Goal: Information Seeking & Learning: Learn about a topic

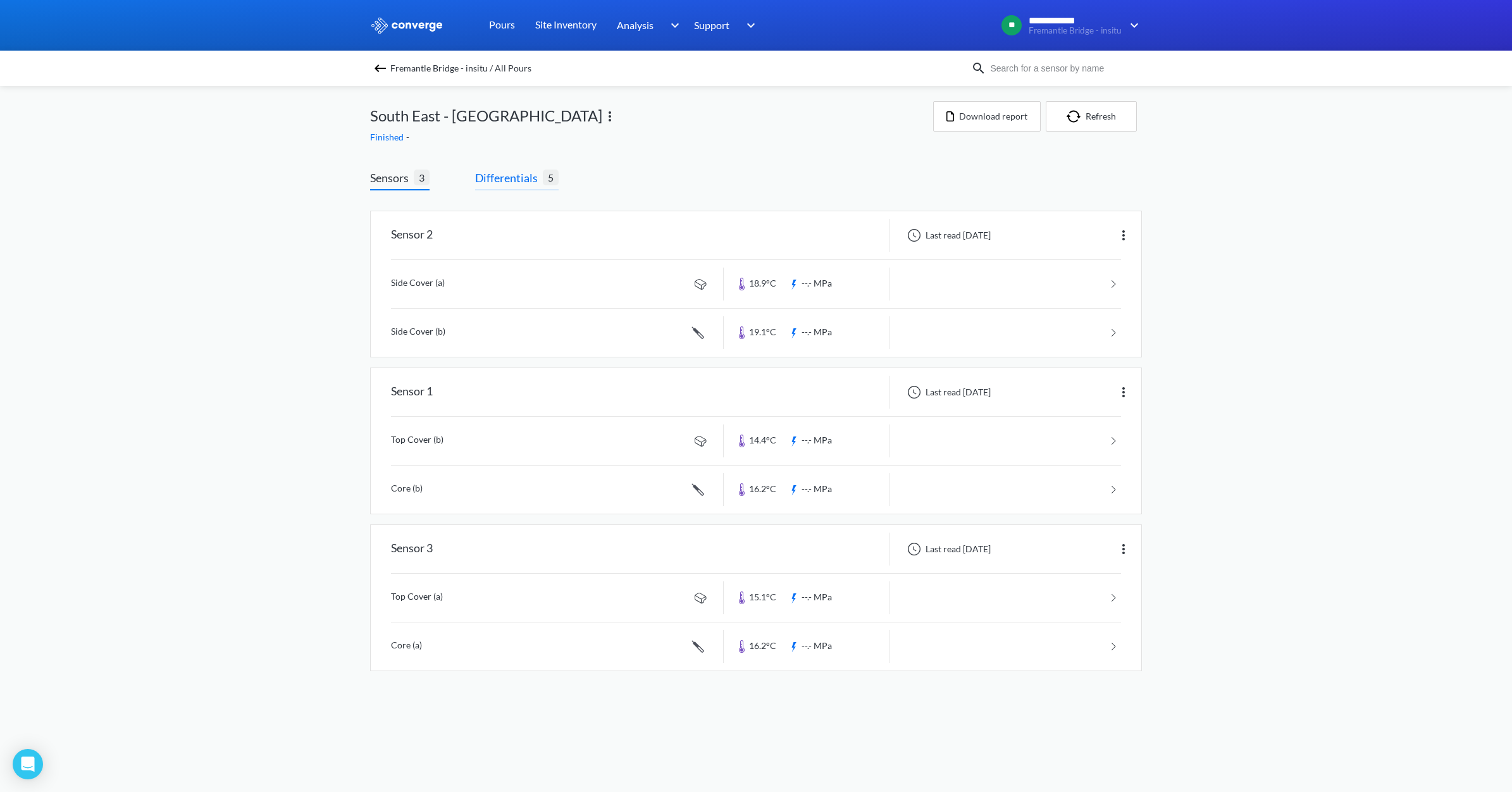
click at [514, 178] on span "Differentials" at bounding box center [509, 178] width 68 height 18
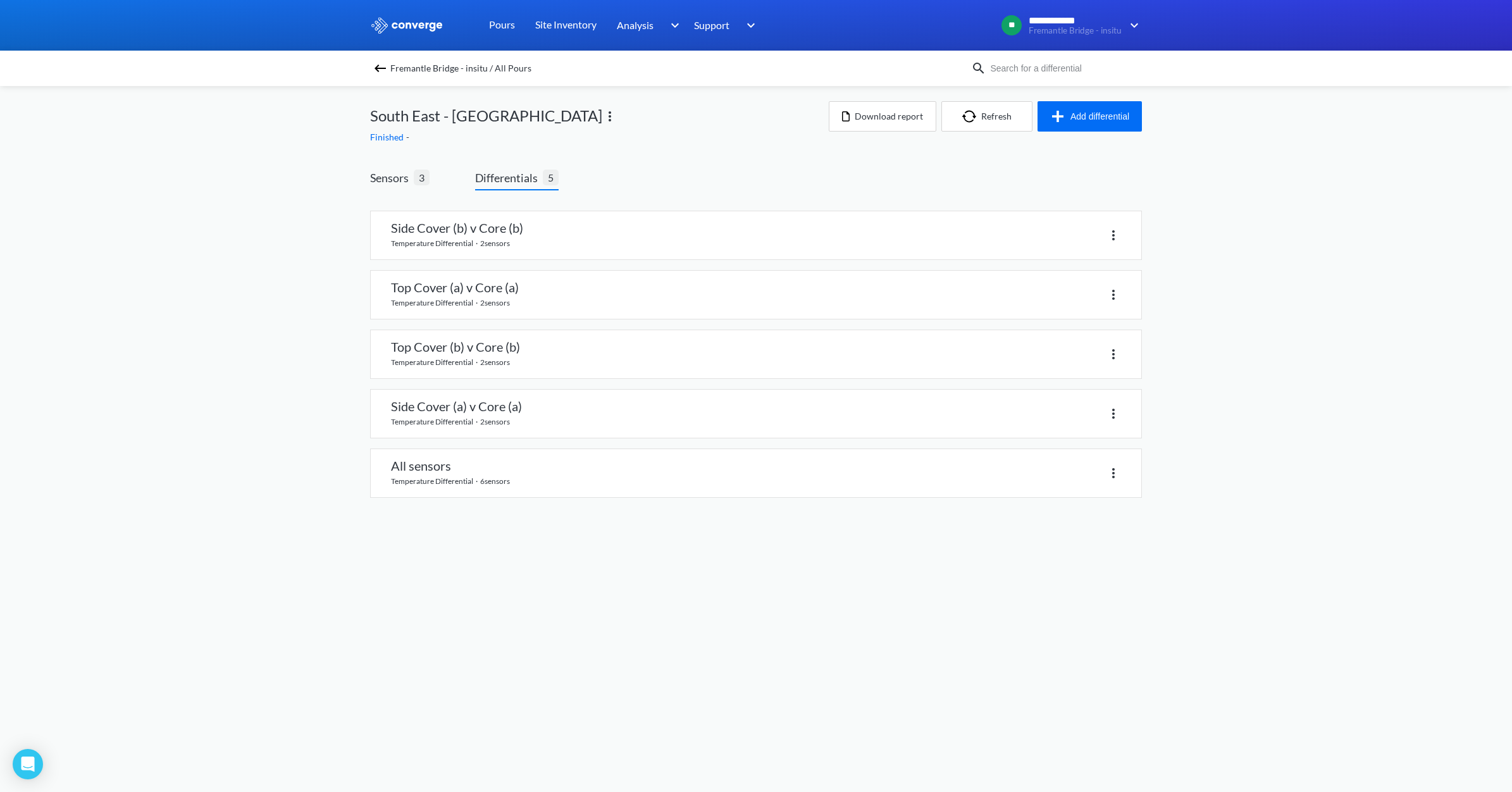
click at [427, 115] on span "South East - [GEOGRAPHIC_DATA]" at bounding box center [486, 116] width 232 height 24
click at [402, 140] on span "Finished" at bounding box center [388, 137] width 36 height 11
click at [384, 62] on img at bounding box center [380, 68] width 15 height 15
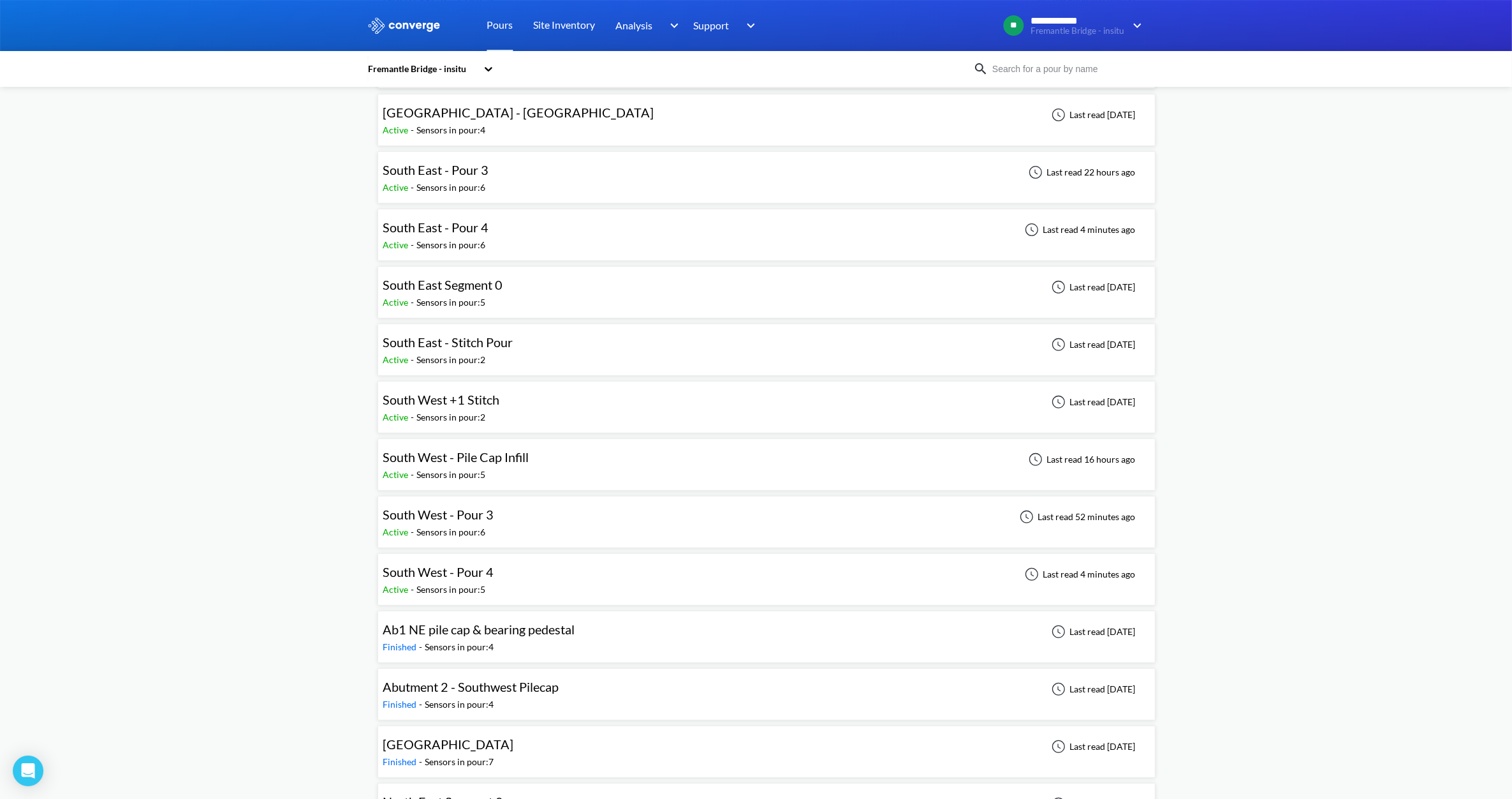
scroll to position [520, 0]
click at [456, 236] on span "South East - Pour 4" at bounding box center [436, 227] width 106 height 16
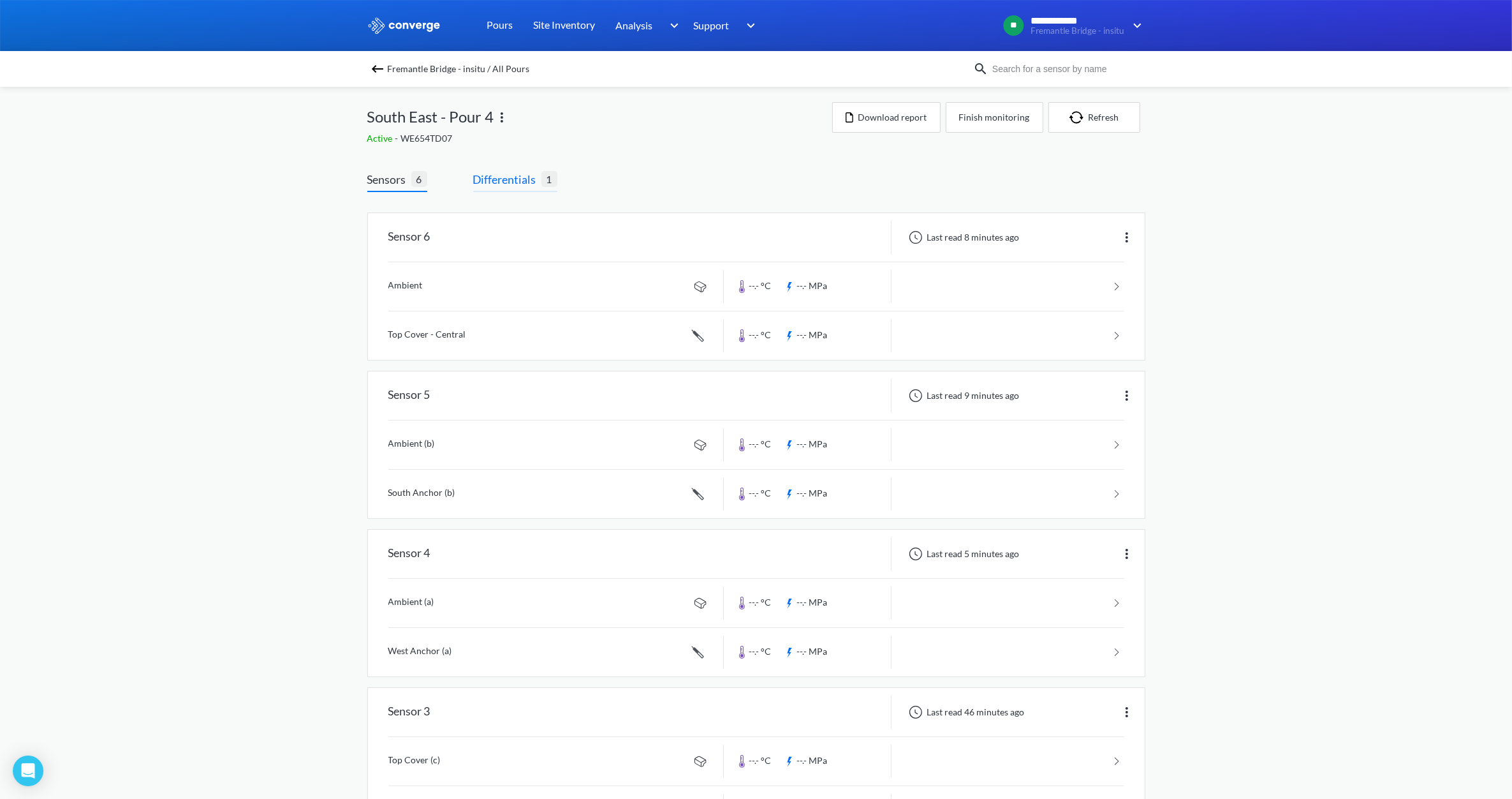
click at [526, 183] on span "Differentials" at bounding box center [507, 179] width 68 height 18
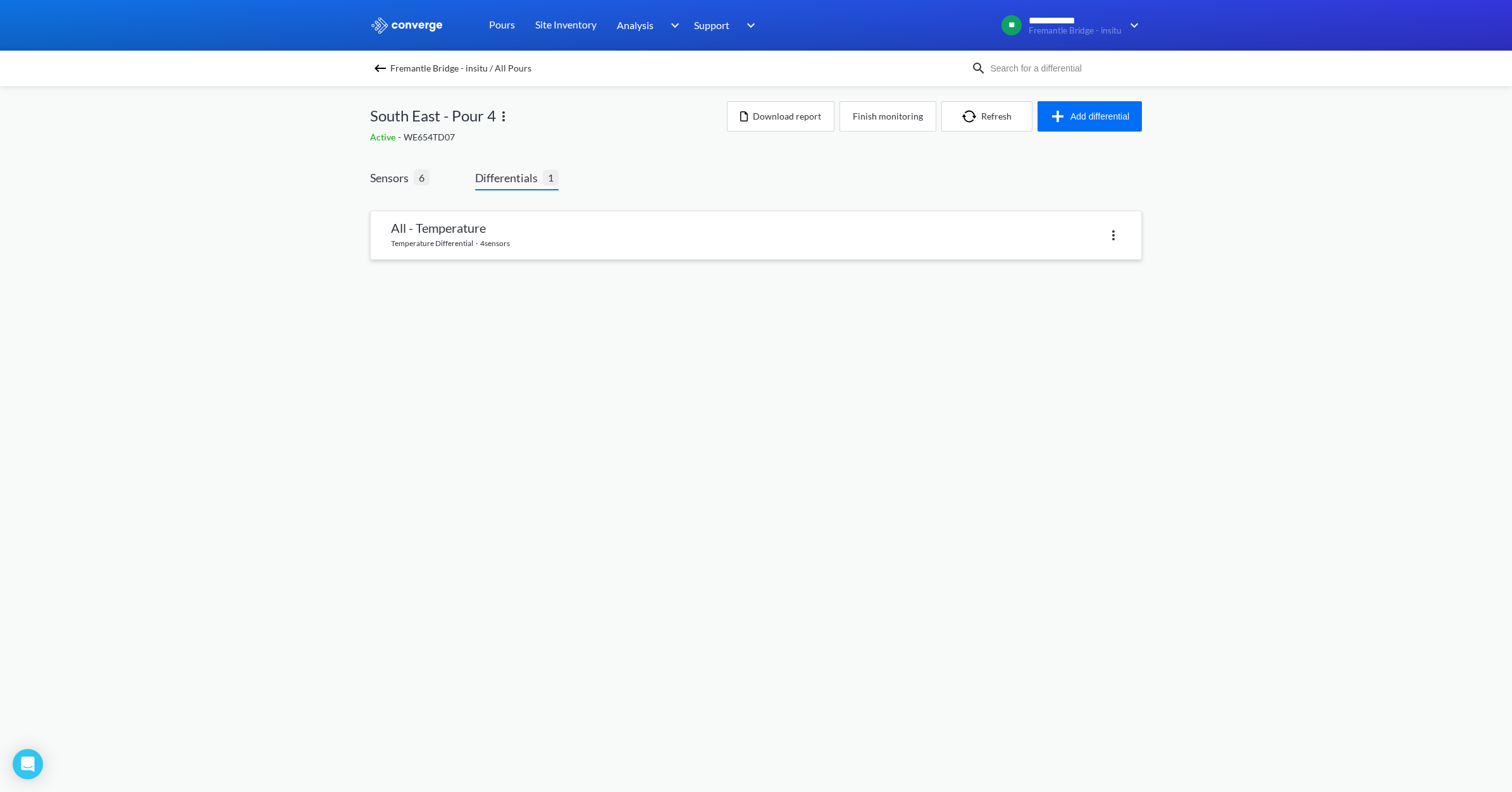
click at [494, 245] on link at bounding box center [756, 235] width 771 height 48
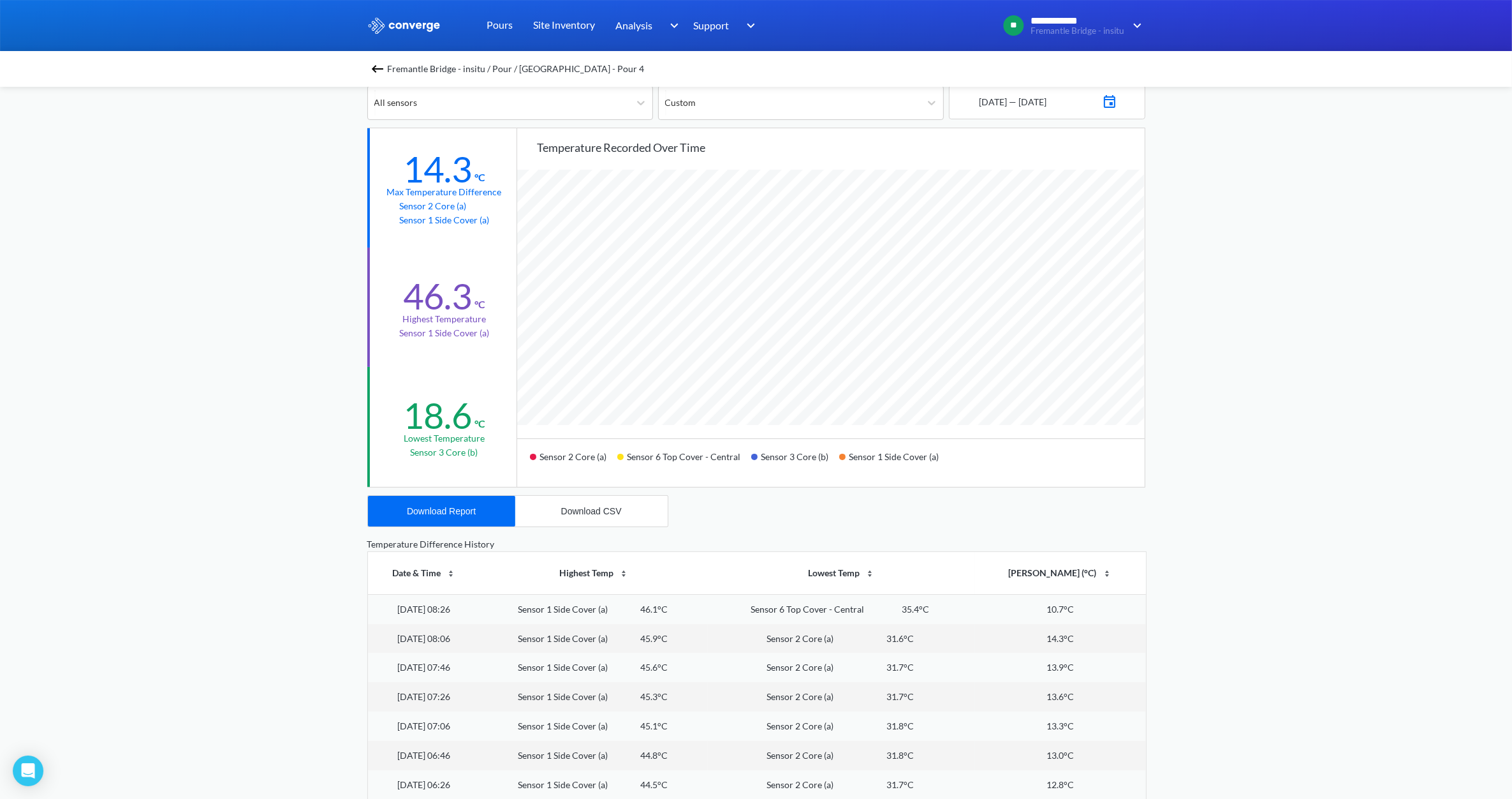
scroll to position [80, 0]
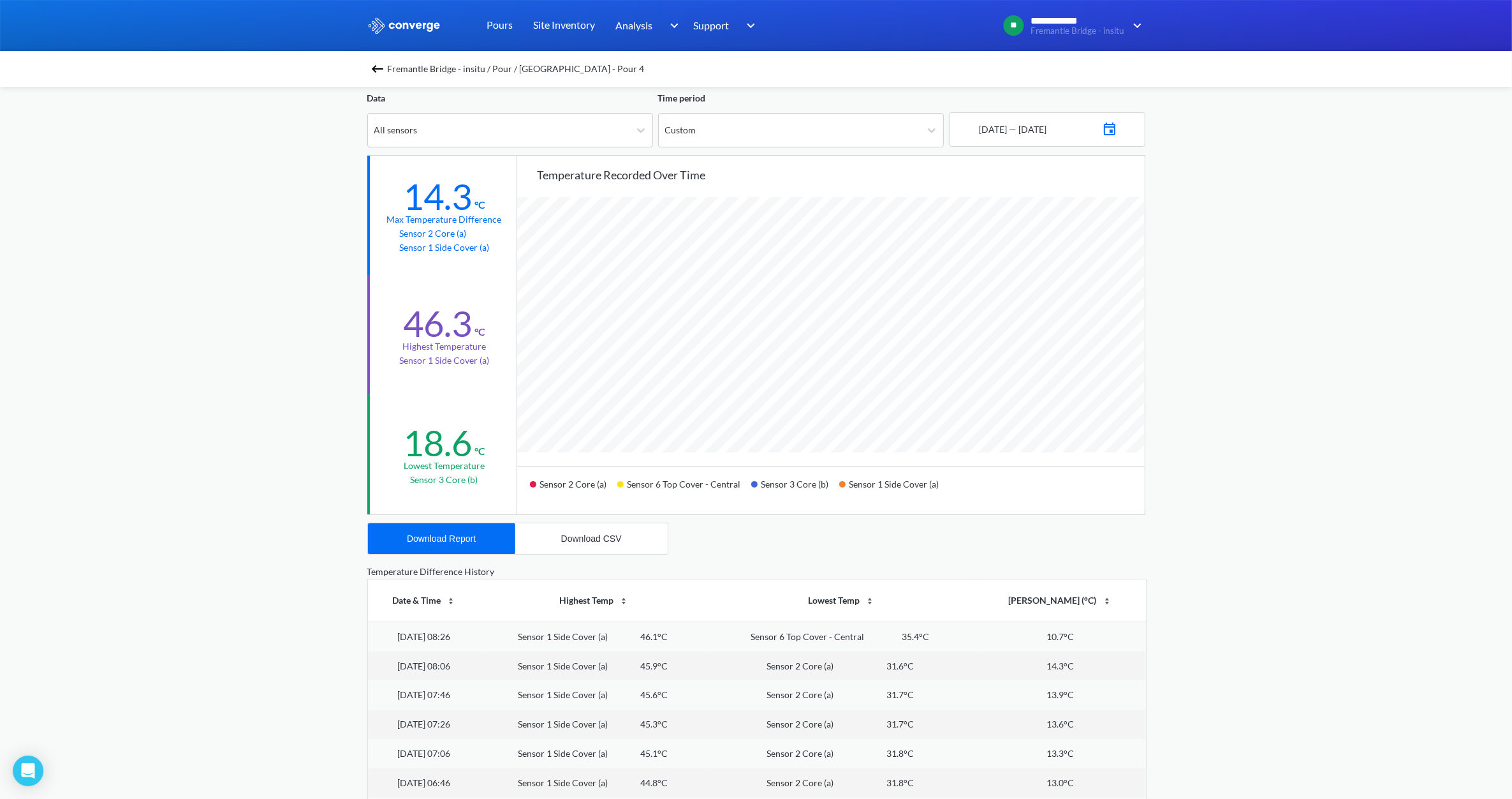
click at [367, 68] on div "Fremantle Bridge - insitu / Pour / [GEOGRAPHIC_DATA] - Pour 4" at bounding box center [756, 69] width 1512 height 36
click at [384, 65] on img at bounding box center [377, 68] width 16 height 16
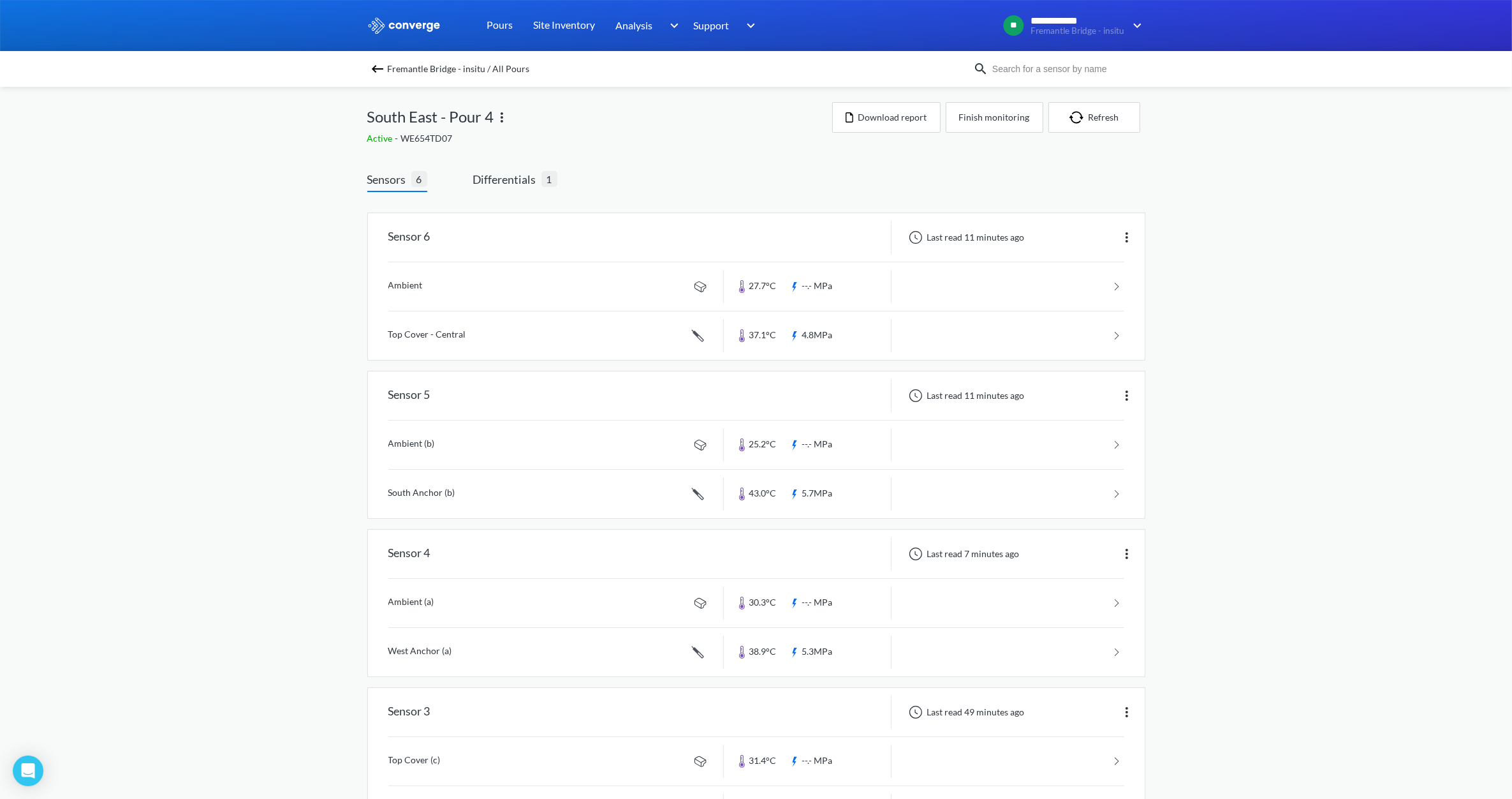
click at [405, 68] on span "Fremantle Bridge - insitu / All Pours" at bounding box center [458, 69] width 142 height 18
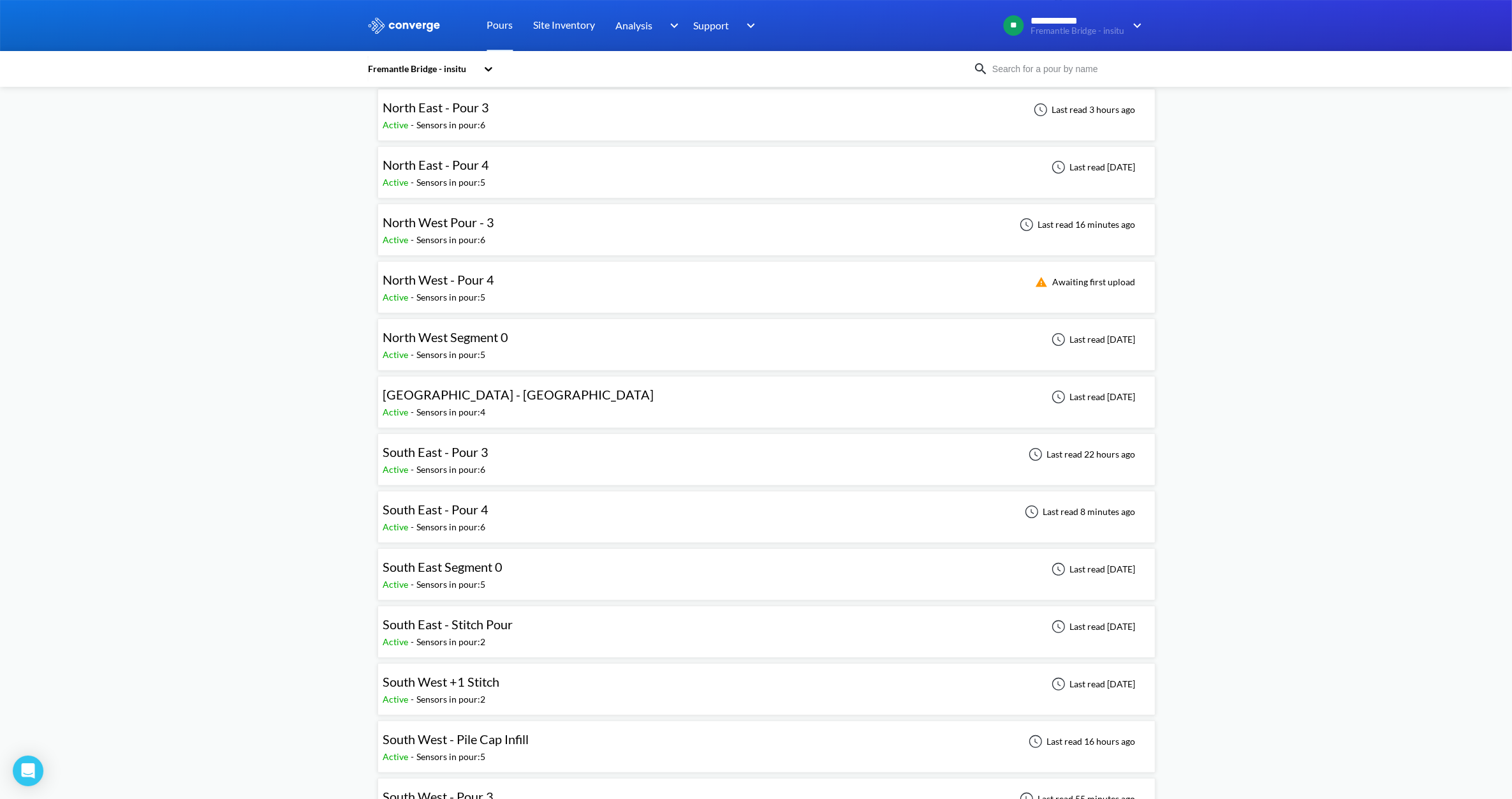
scroll to position [319, 0]
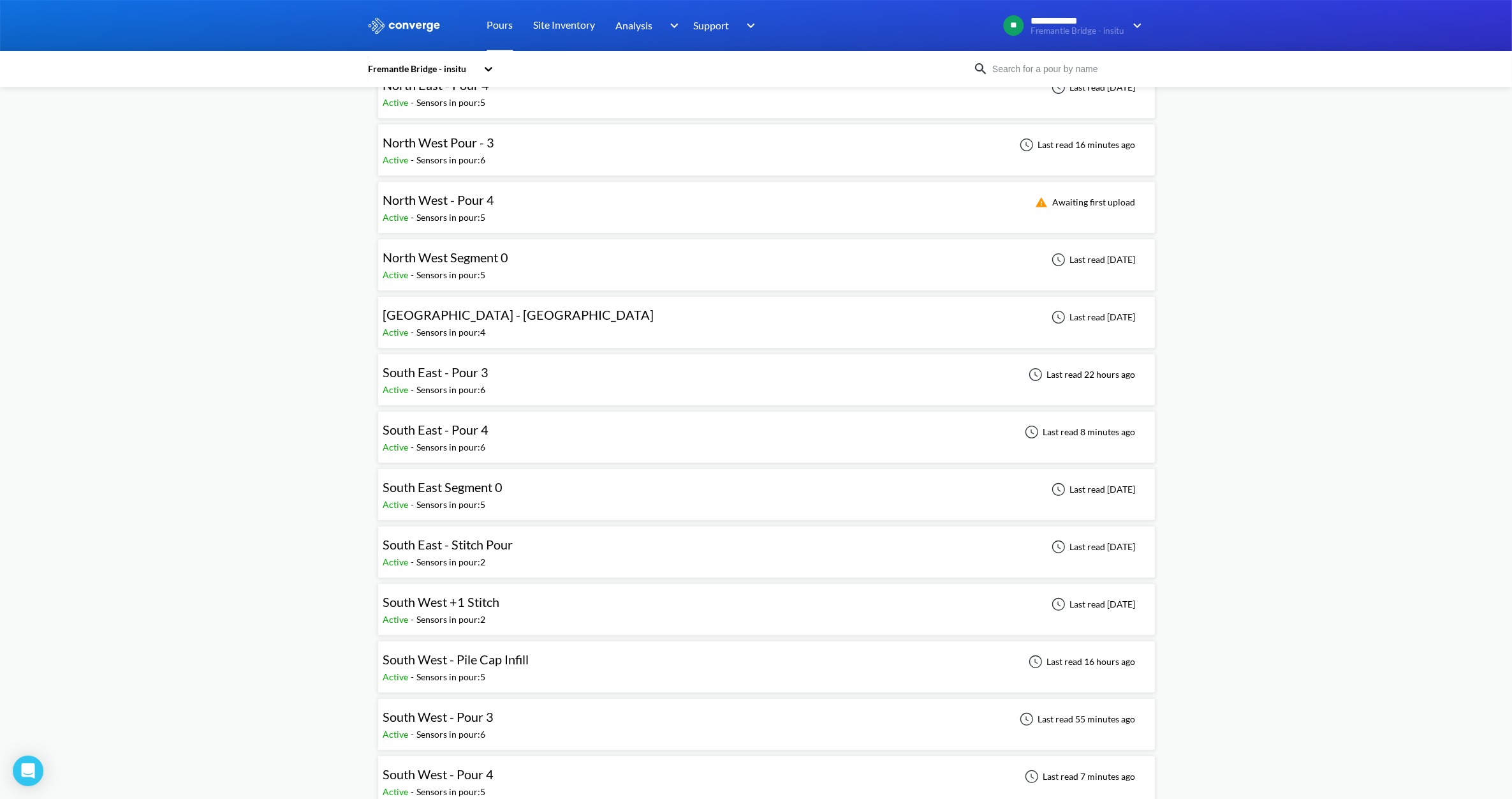
click at [457, 375] on span "South East - Pour 3" at bounding box center [436, 372] width 106 height 16
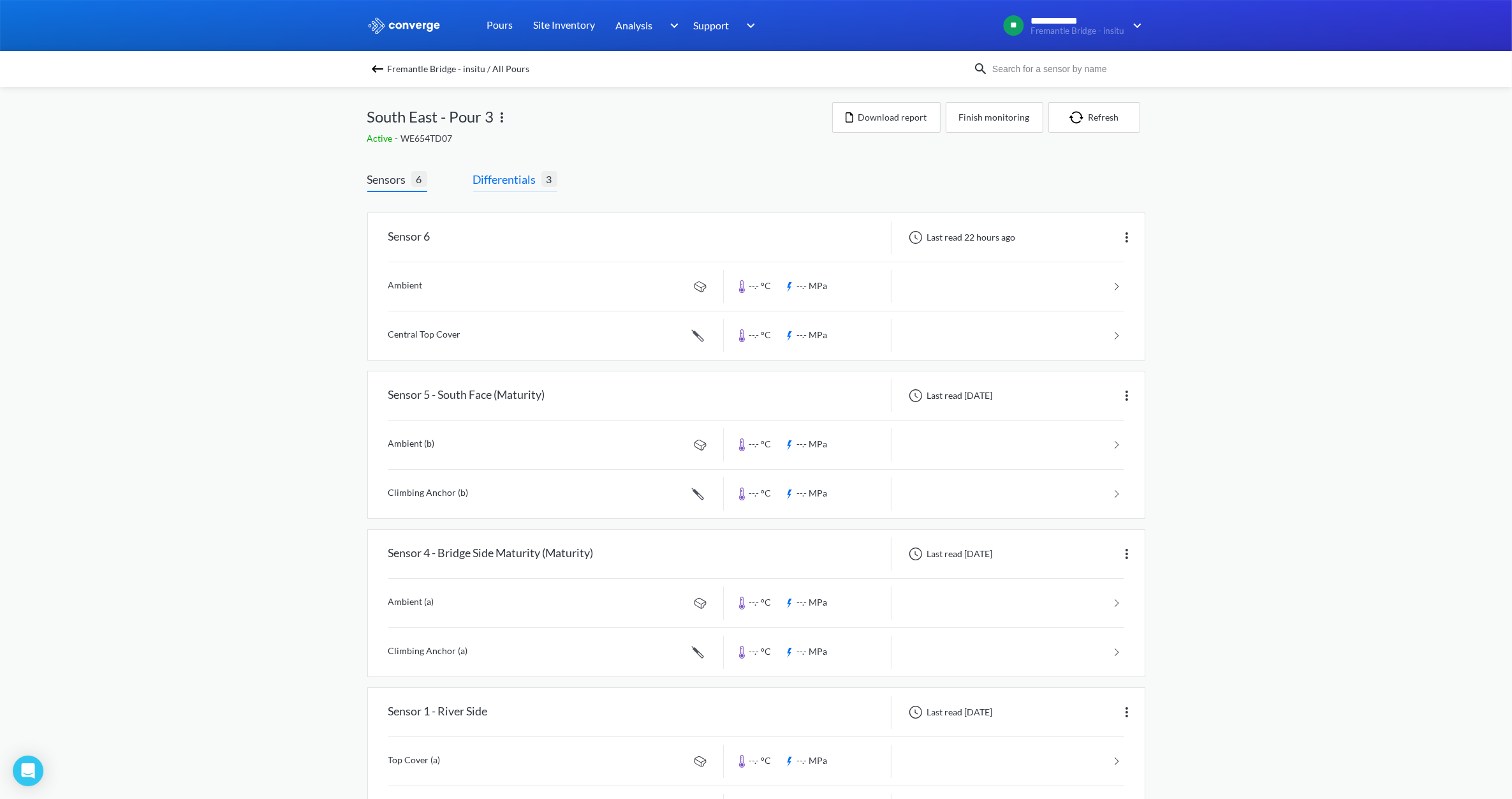
click at [515, 171] on span "Differentials" at bounding box center [507, 179] width 68 height 18
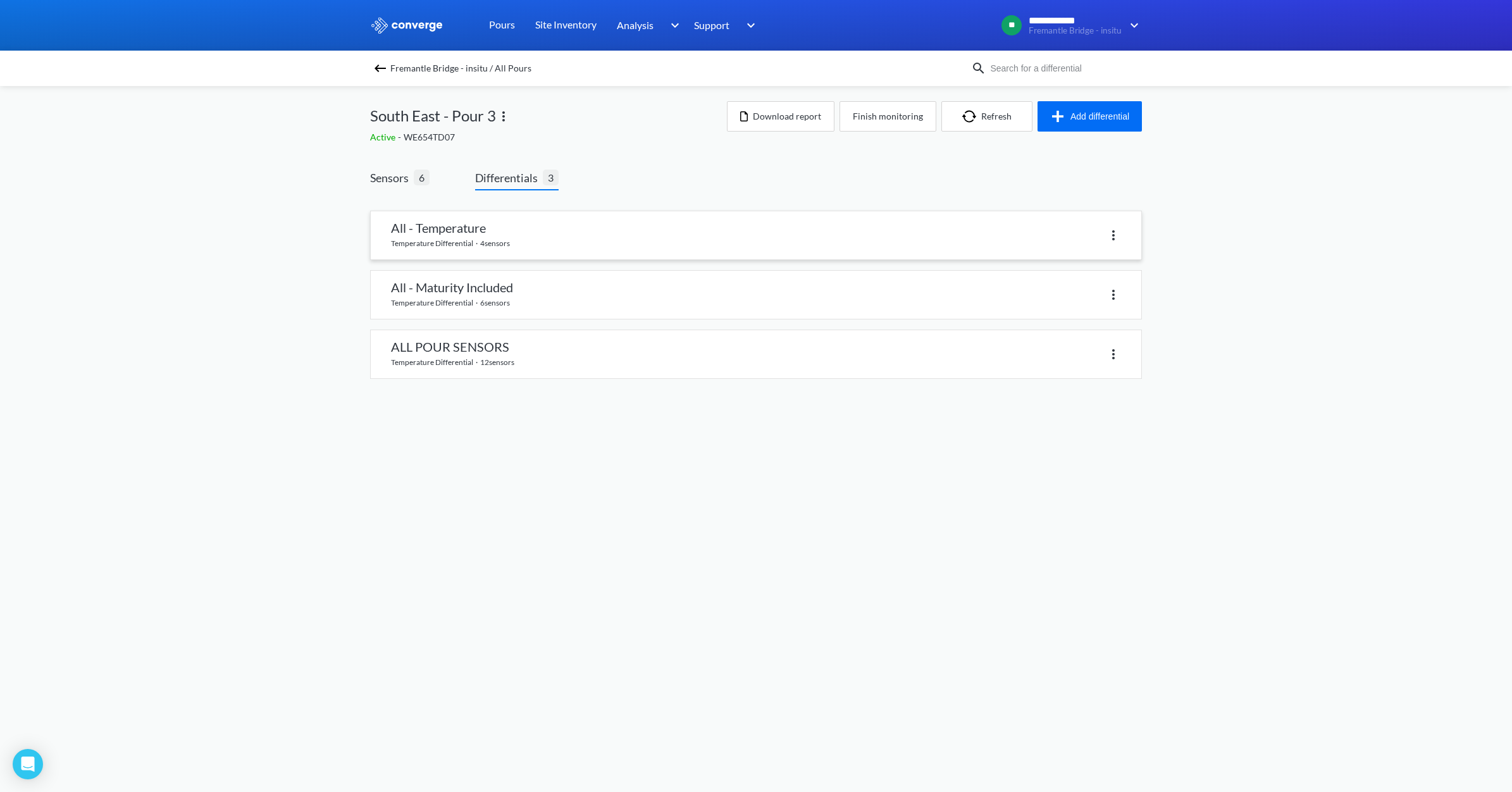
click at [571, 241] on link at bounding box center [756, 235] width 771 height 48
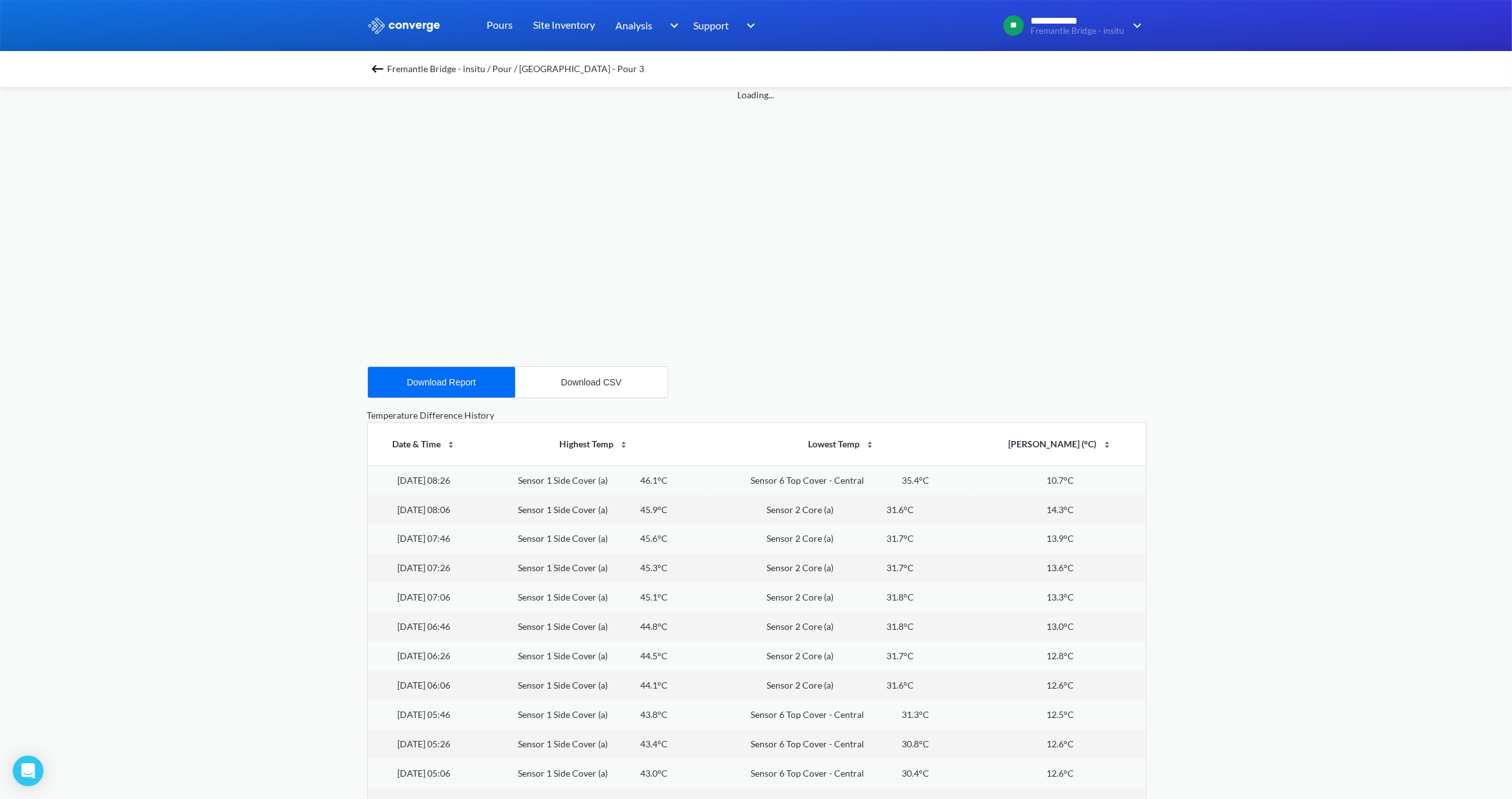
scroll to position [239, 0]
click at [376, 74] on img at bounding box center [377, 68] width 16 height 16
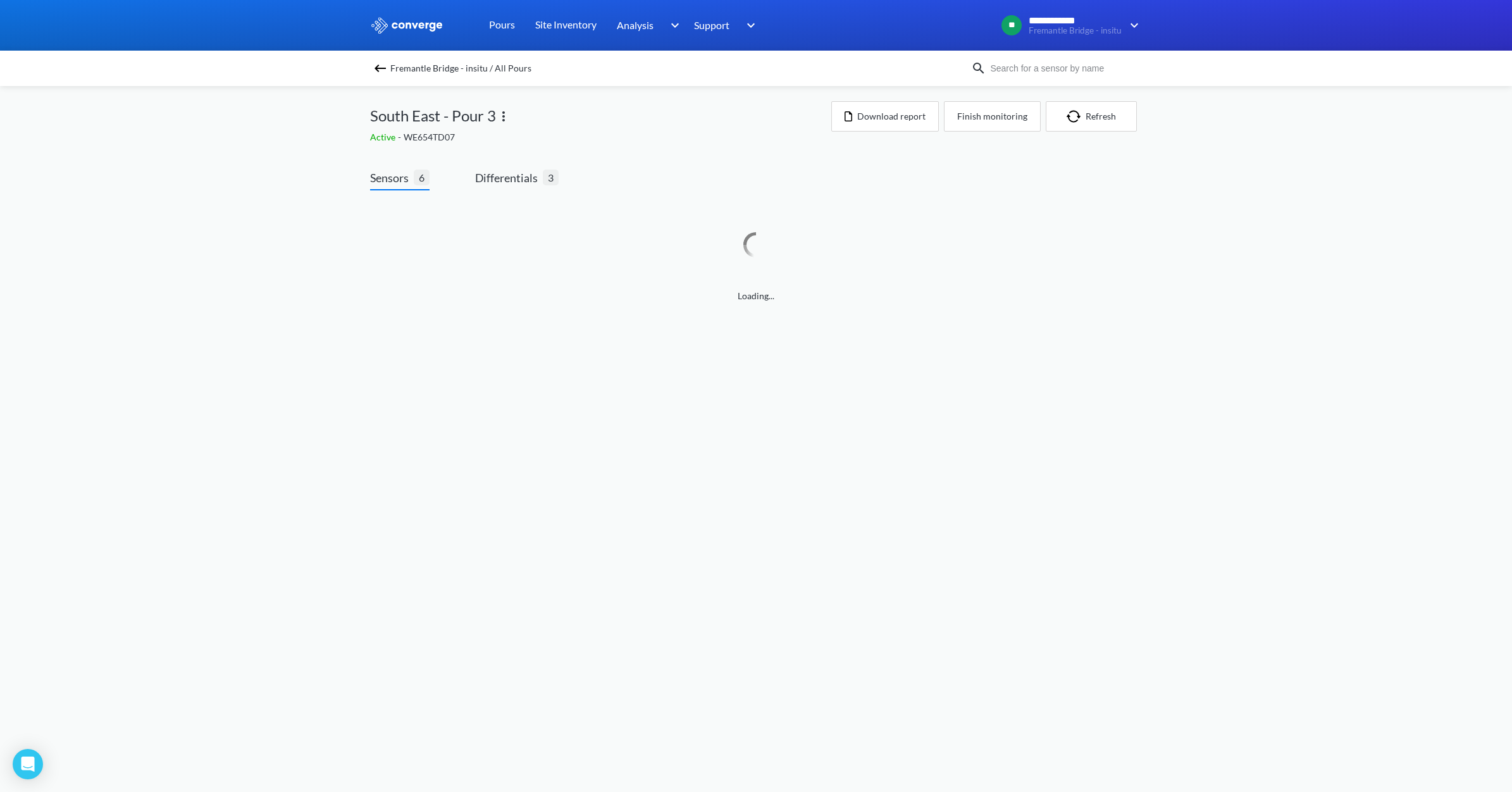
click at [373, 74] on img at bounding box center [380, 68] width 15 height 15
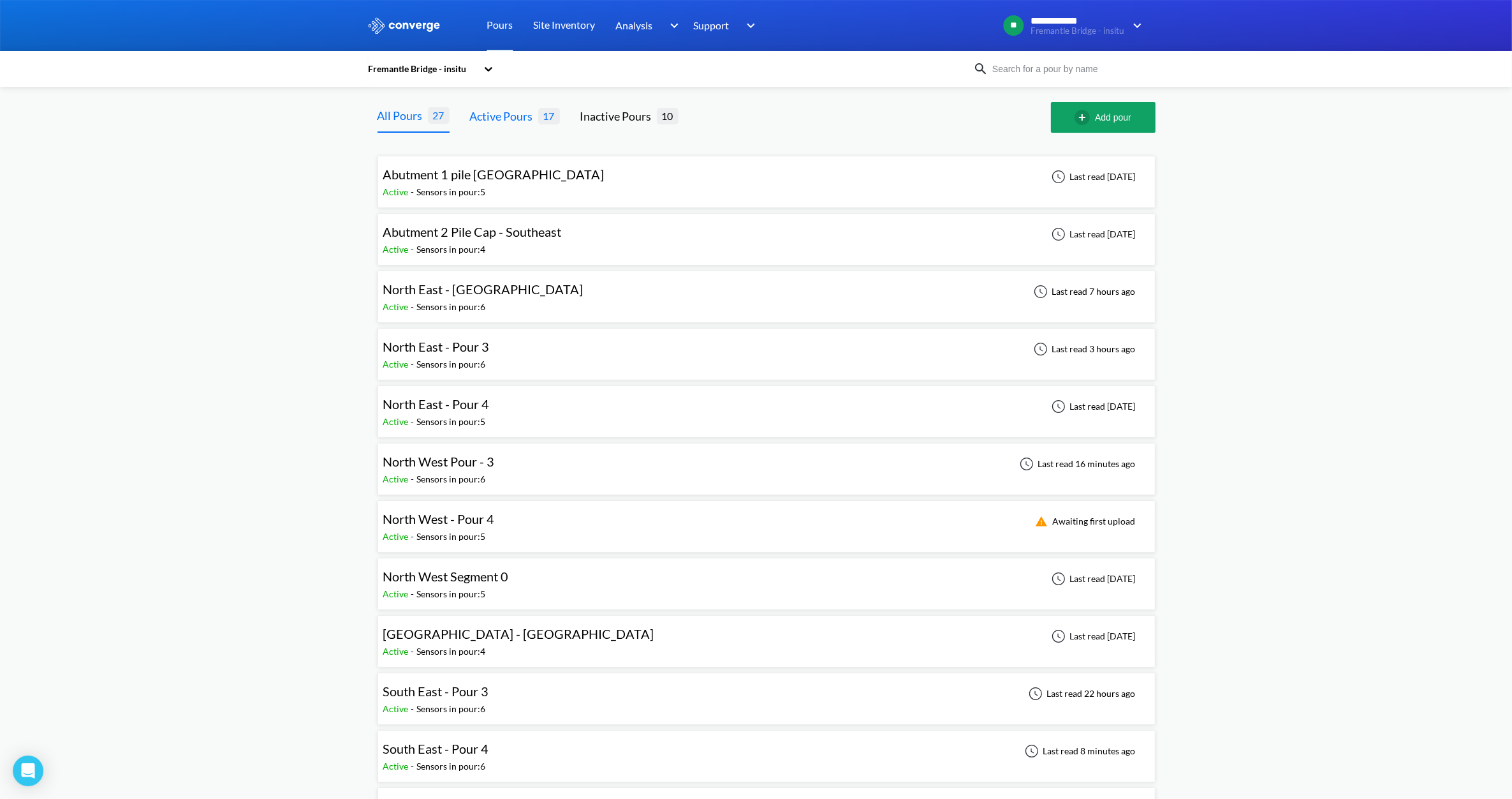
drag, startPoint x: 524, startPoint y: 120, endPoint x: 533, endPoint y: 121, distance: 9.1
click at [524, 120] on div "Active Pours" at bounding box center [504, 116] width 68 height 18
click at [399, 117] on div "All Pours" at bounding box center [403, 116] width 51 height 18
click at [576, 23] on link "Site Inventory" at bounding box center [564, 25] width 62 height 51
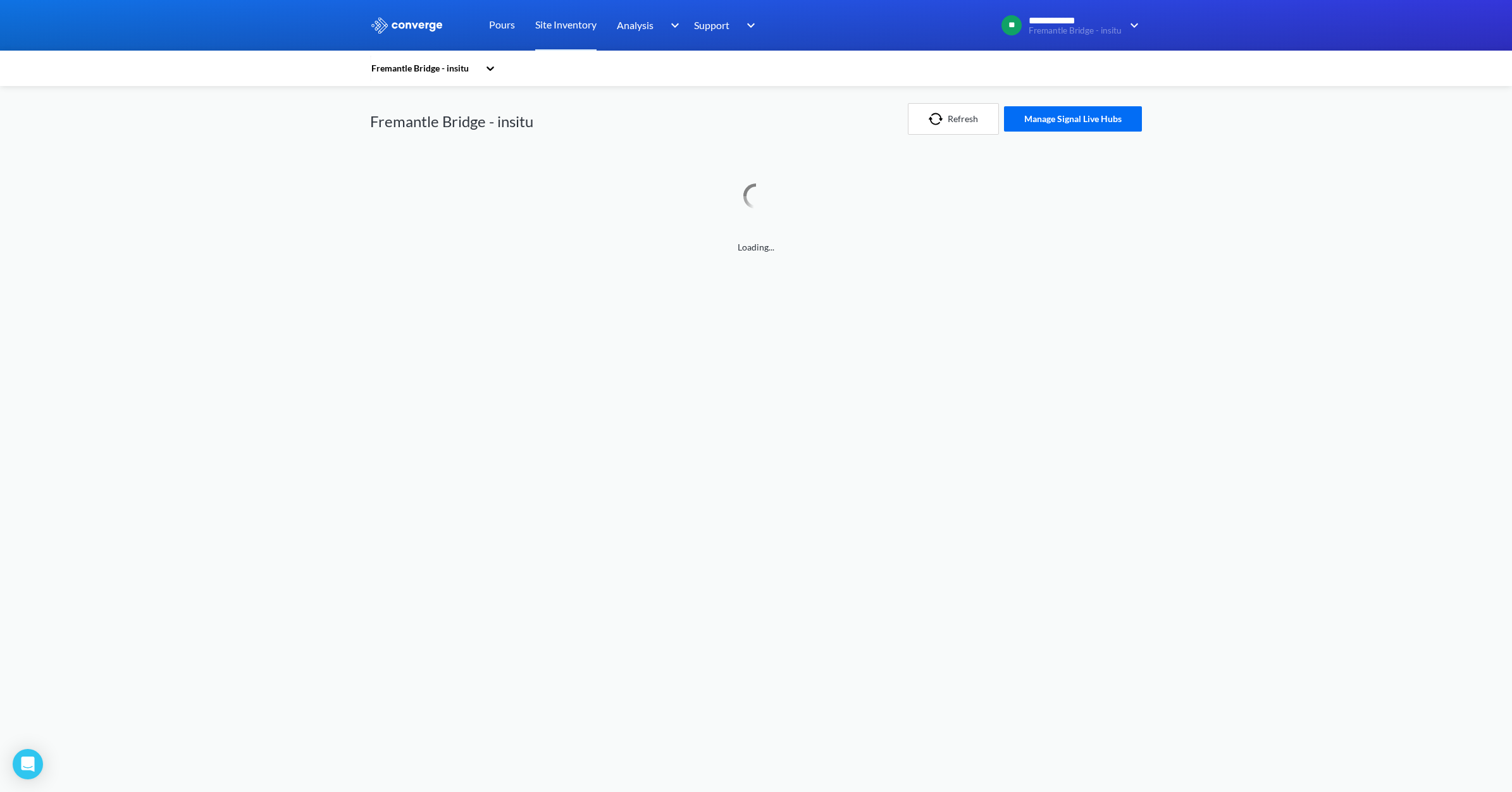
click at [430, 69] on div "Fremantle Bridge - insitu" at bounding box center [424, 68] width 109 height 14
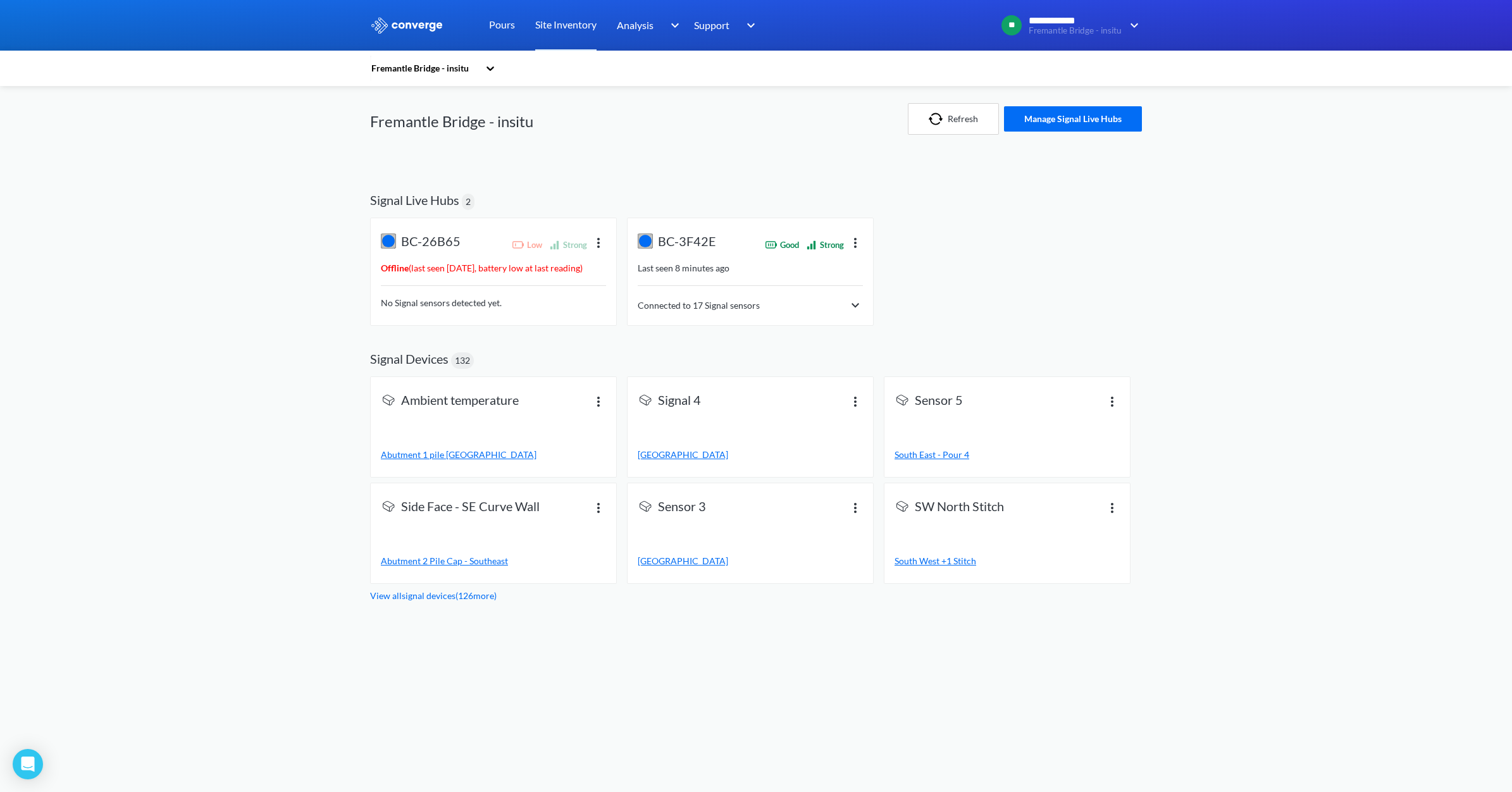
click at [453, 193] on h2 "Signal Live Hubs" at bounding box center [414, 200] width 89 height 15
click at [492, 125] on h1 "Fremantle Bridge - insitu" at bounding box center [451, 121] width 163 height 20
click at [494, 74] on icon at bounding box center [490, 68] width 13 height 13
click at [436, 108] on div "Fremantle Bridge - insitu" at bounding box center [433, 102] width 127 height 24
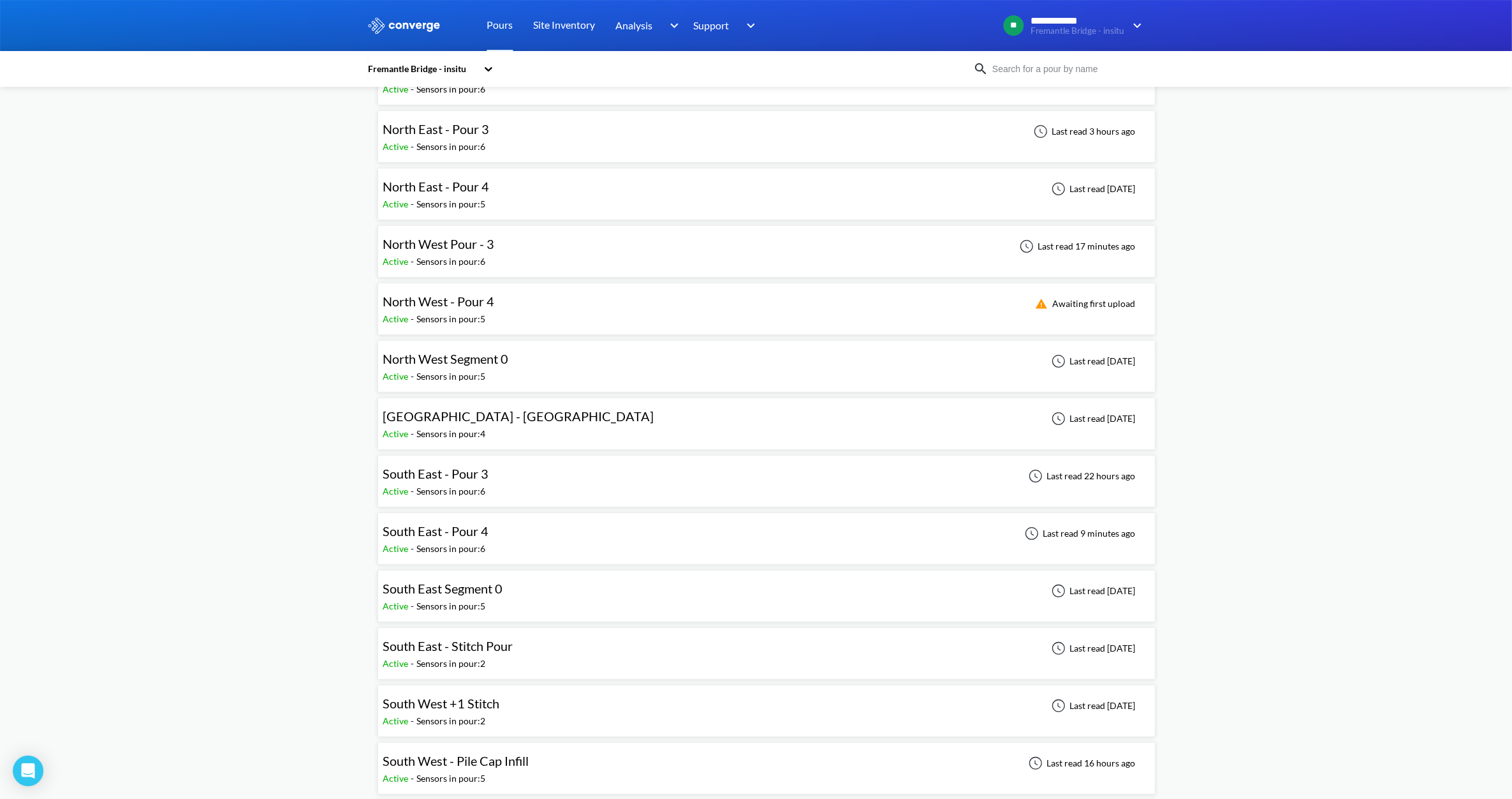
scroll to position [239, 0]
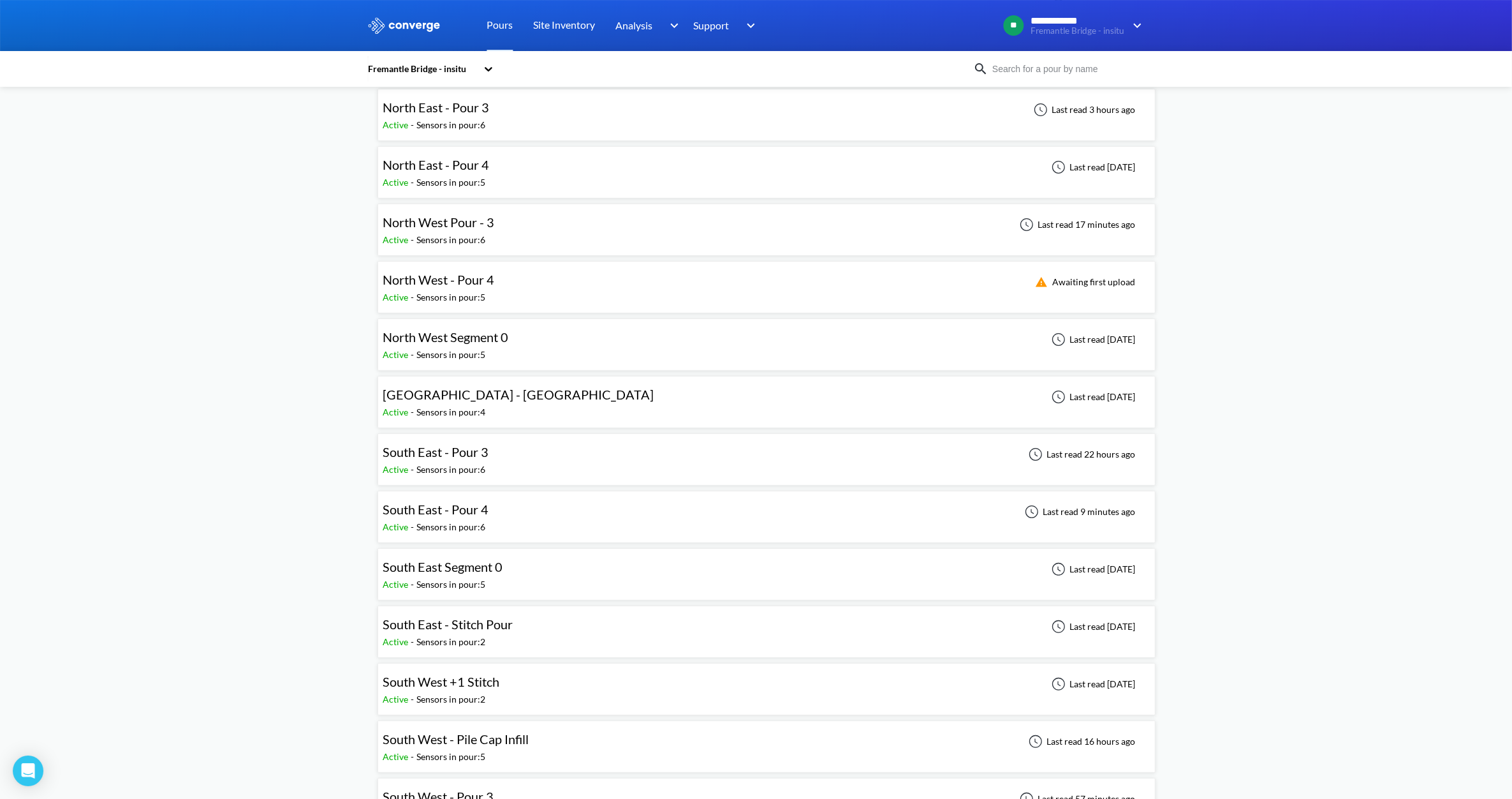
click at [464, 517] on span "South East - Pour 4" at bounding box center [436, 509] width 106 height 16
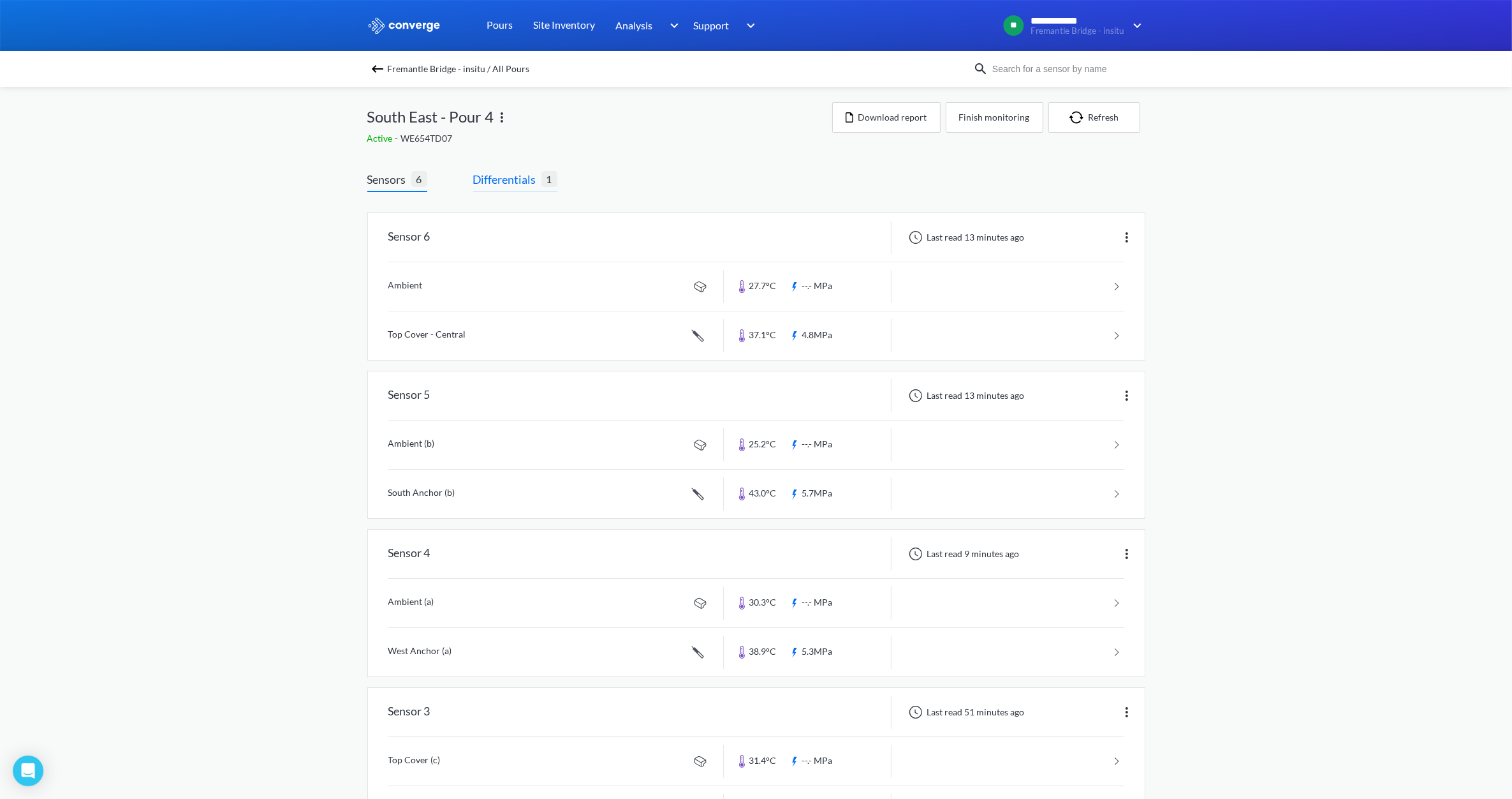
click at [521, 184] on span "Differentials" at bounding box center [507, 179] width 68 height 18
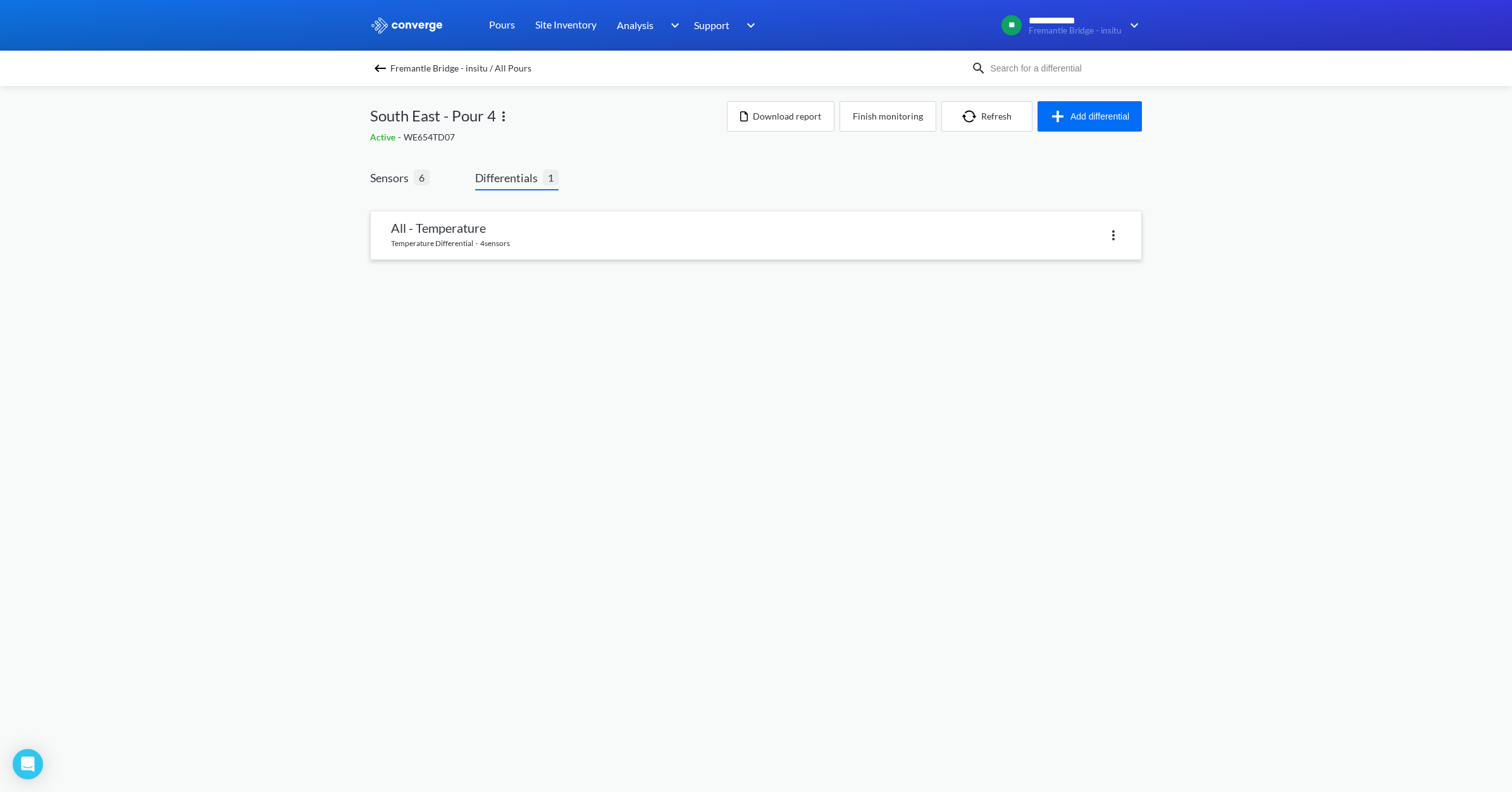
click at [479, 236] on link at bounding box center [756, 235] width 771 height 48
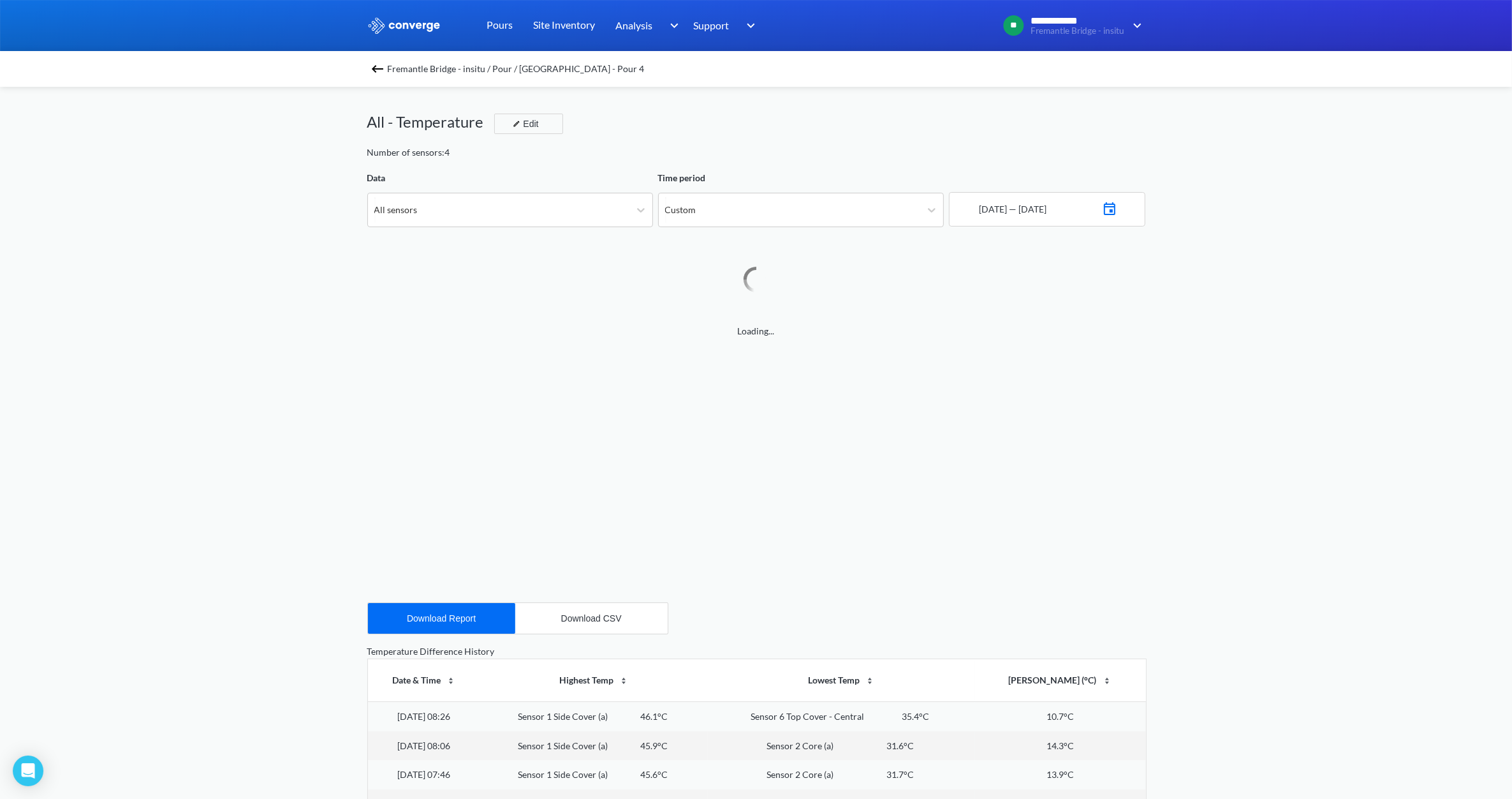
click at [415, 65] on span "Fremantle Bridge - insitu / Pour / [GEOGRAPHIC_DATA] - Pour 4" at bounding box center [516, 69] width 257 height 18
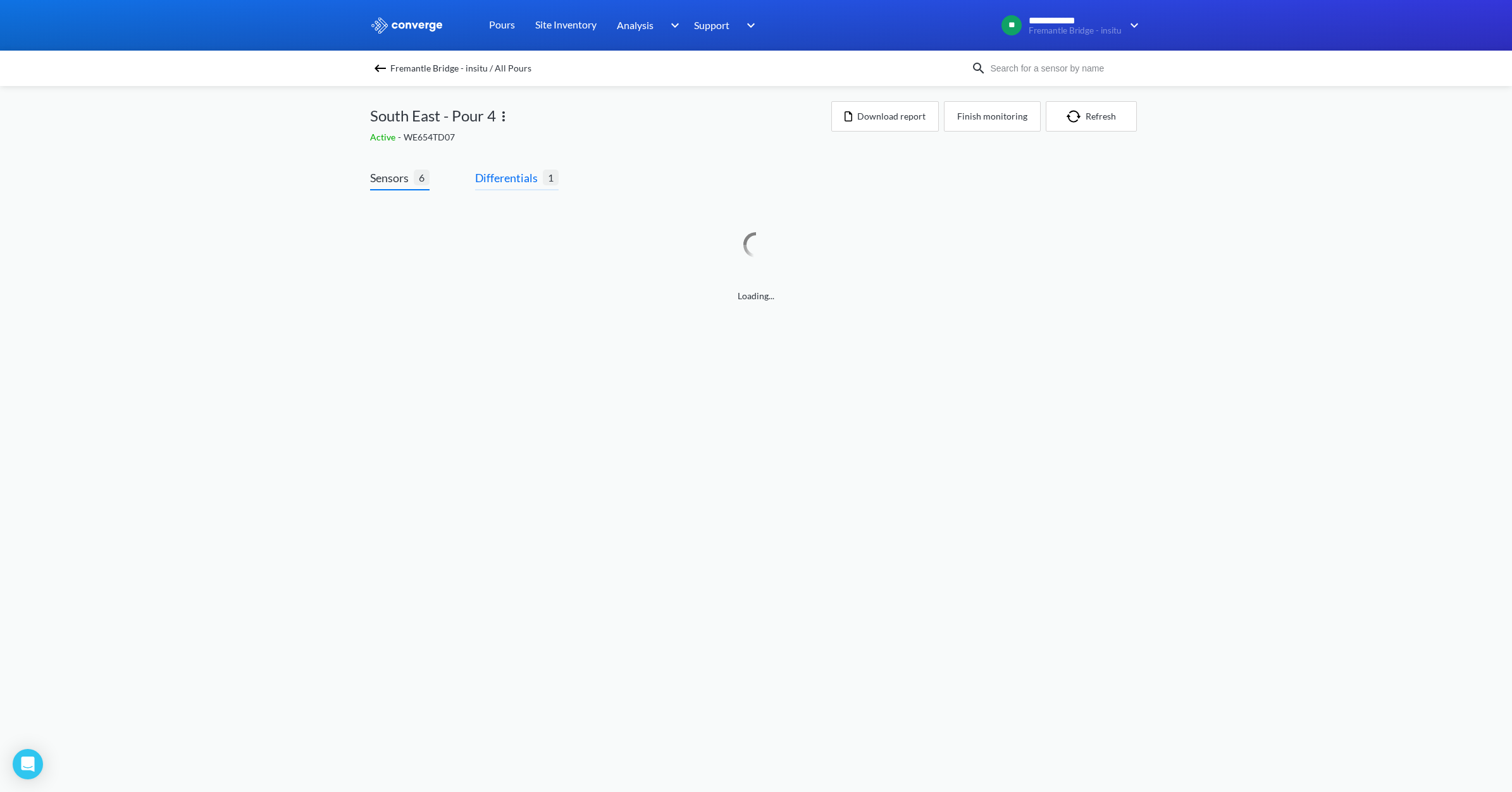
click at [520, 176] on span "Differentials" at bounding box center [509, 178] width 68 height 18
click at [466, 242] on link at bounding box center [756, 235] width 771 height 48
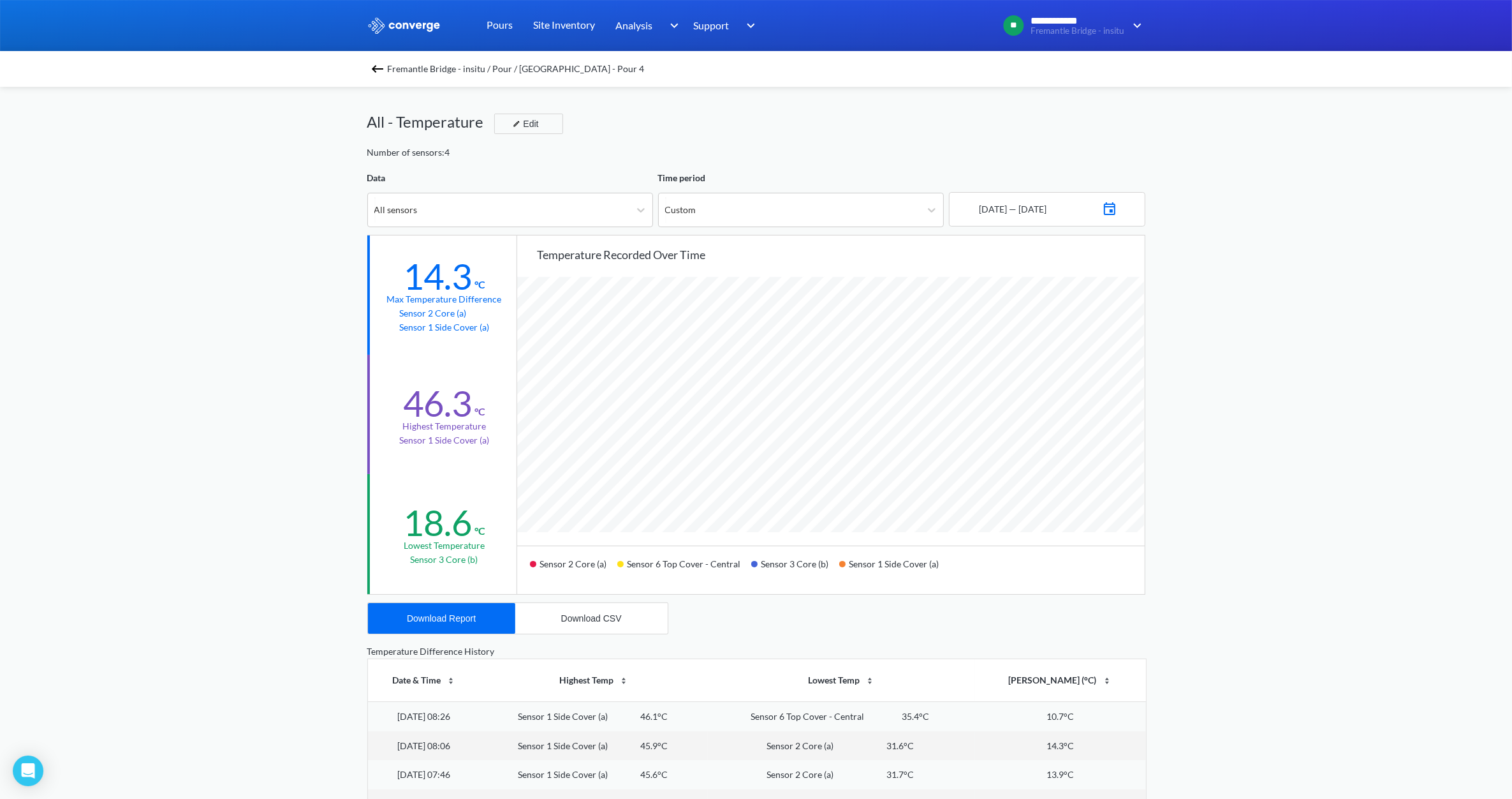
scroll to position [1070, 1512]
